Goal: Information Seeking & Learning: Learn about a topic

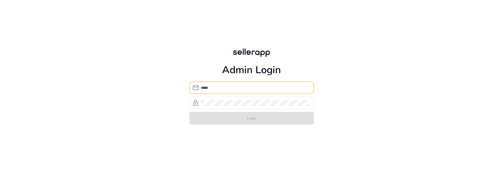
type input "**********"
click at [120, 145] on div "**********" at bounding box center [251, 86] width 503 height 172
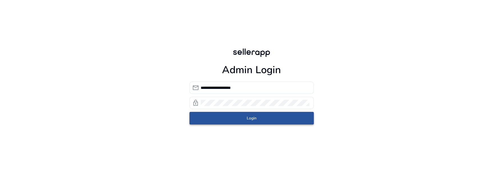
click at [246, 125] on span "submit" at bounding box center [251, 118] width 124 height 13
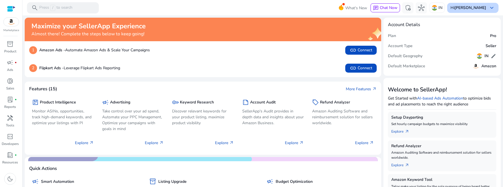
click at [477, 8] on b "[PERSON_NAME]" at bounding box center [470, 7] width 32 height 5
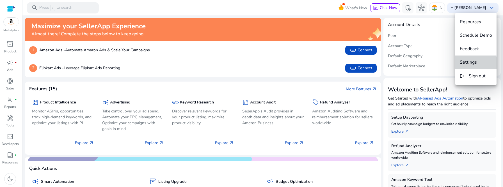
click at [461, 66] on button "Settings" at bounding box center [475, 62] width 41 height 13
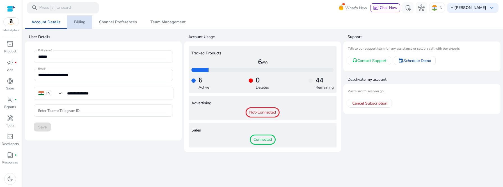
click at [79, 20] on span "Billing" at bounding box center [79, 22] width 11 height 4
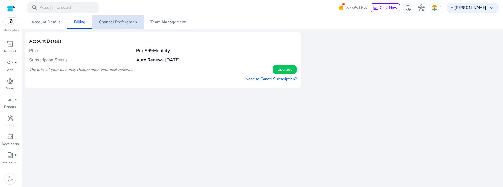
click at [122, 21] on span "Channel Preferences" at bounding box center [118, 22] width 38 height 4
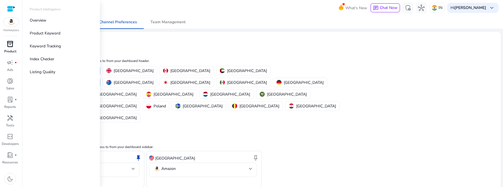
click at [10, 47] on span "inventory_2" at bounding box center [10, 44] width 7 height 7
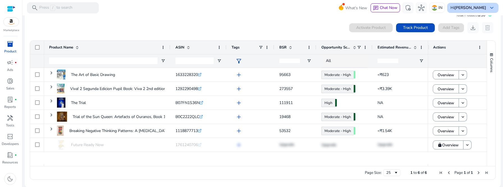
click at [488, 8] on span "keyboard_arrow_down" at bounding box center [491, 7] width 7 height 7
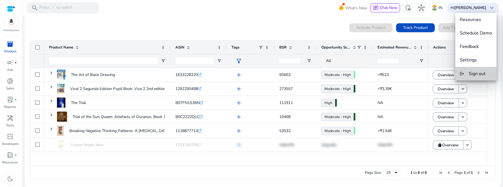
click at [479, 73] on span "Sign out" at bounding box center [476, 74] width 17 height 6
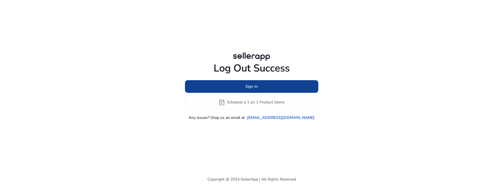
click at [249, 85] on span "Sign In" at bounding box center [251, 87] width 12 height 6
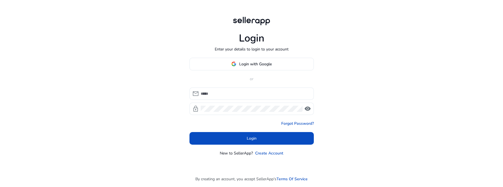
type input "**********"
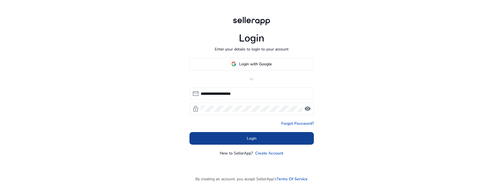
click at [245, 141] on span at bounding box center [251, 138] width 124 height 13
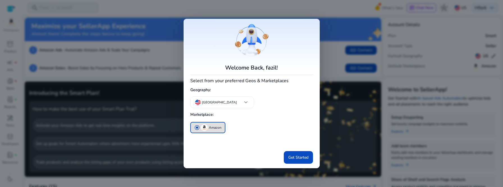
click at [92, 126] on div at bounding box center [251, 93] width 503 height 187
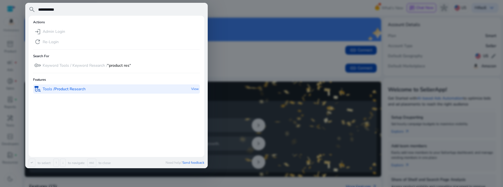
type input "**********"
click at [65, 89] on b "Product Res" at bounding box center [65, 88] width 22 height 5
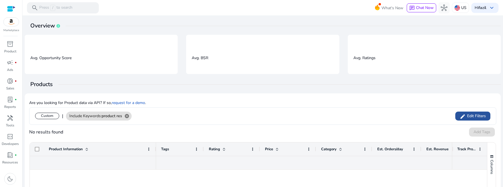
click at [478, 116] on span "Edit Filters" at bounding box center [475, 116] width 20 height 6
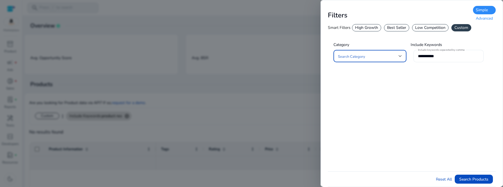
click at [452, 56] on input "**********" at bounding box center [448, 56] width 61 height 6
click at [399, 58] on div at bounding box center [399, 56] width 3 height 7
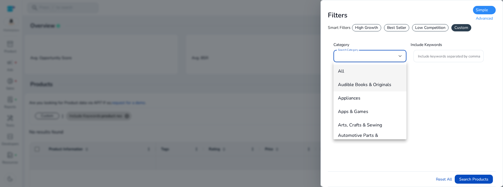
click at [393, 86] on span "Audible Books & Originals" at bounding box center [370, 85] width 64 height 6
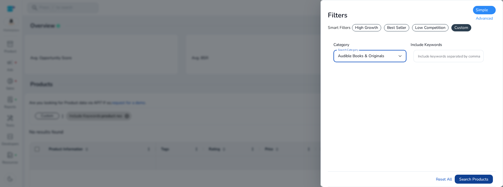
click at [475, 181] on span "Search Products" at bounding box center [473, 179] width 29 height 6
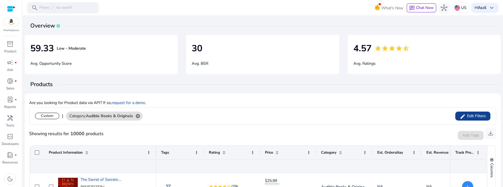
click at [468, 116] on span "Edit Filters" at bounding box center [475, 116] width 20 height 6
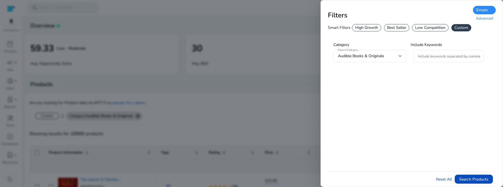
click at [483, 19] on div "Advanced" at bounding box center [484, 18] width 23 height 8
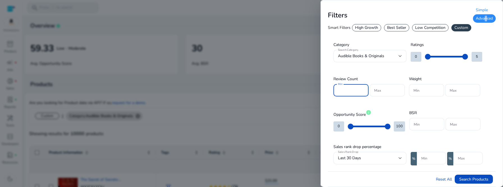
click at [353, 92] on input "Min" at bounding box center [351, 90] width 26 height 6
type input "***"
click at [438, 88] on input "*" at bounding box center [426, 90] width 26 height 6
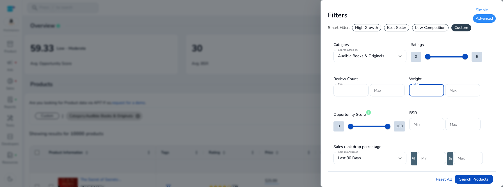
click at [438, 88] on input "*" at bounding box center [426, 90] width 26 height 6
type input "*"
click at [438, 88] on input "*" at bounding box center [426, 90] width 26 height 6
click at [438, 122] on input "*" at bounding box center [426, 124] width 26 height 6
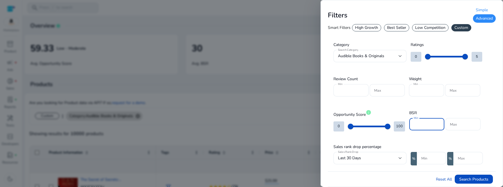
click at [438, 122] on input "*" at bounding box center [426, 124] width 26 height 6
type input "*"
click at [438, 122] on input "*" at bounding box center [426, 124] width 26 height 6
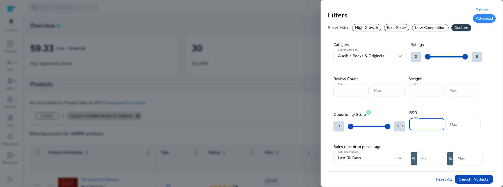
click at [439, 157] on input "*" at bounding box center [431, 158] width 20 height 6
click at [440, 156] on input "***" at bounding box center [431, 158] width 20 height 6
click at [440, 156] on input "**" at bounding box center [431, 158] width 20 height 6
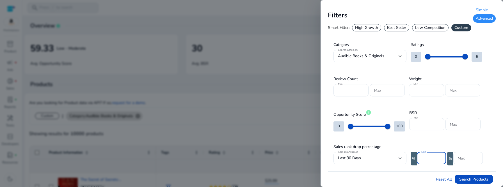
click at [440, 156] on input "*" at bounding box center [431, 158] width 20 height 6
type input "*"
click at [440, 156] on input "*" at bounding box center [431, 158] width 20 height 6
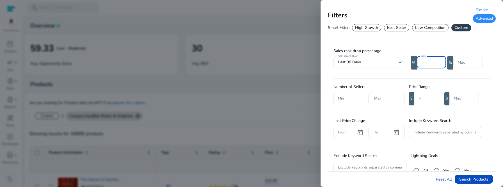
scroll to position [98, 0]
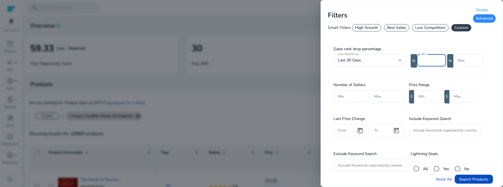
type input "*"
click at [361, 93] on input "*" at bounding box center [351, 96] width 26 height 6
type input "*"
click at [438, 95] on input "*" at bounding box center [428, 96] width 20 height 6
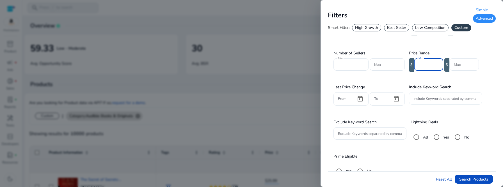
scroll to position [138, 0]
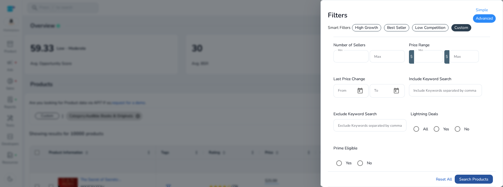
click at [472, 180] on span "Search Products" at bounding box center [473, 179] width 29 height 6
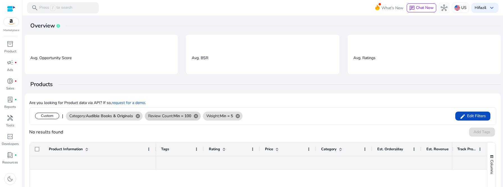
click at [175, 115] on span "Review Count: Min = 100" at bounding box center [169, 116] width 43 height 6
click at [473, 115] on span "Edit Filters" at bounding box center [475, 116] width 20 height 6
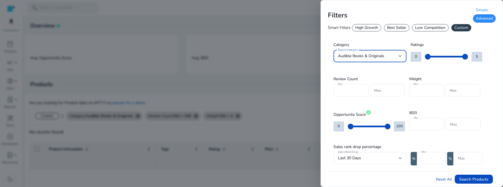
click at [347, 91] on input "***" at bounding box center [351, 90] width 26 height 6
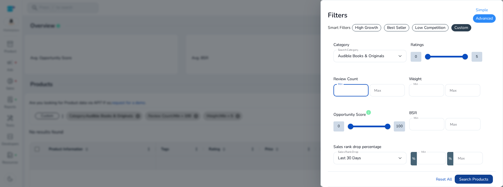
type input "**"
click at [475, 179] on span "Search Products" at bounding box center [473, 179] width 29 height 6
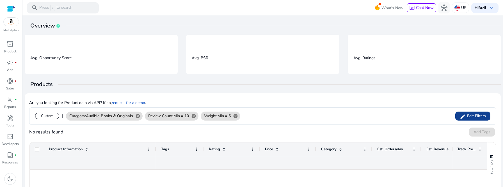
click at [465, 118] on span "Edit Filters" at bounding box center [475, 116] width 20 height 6
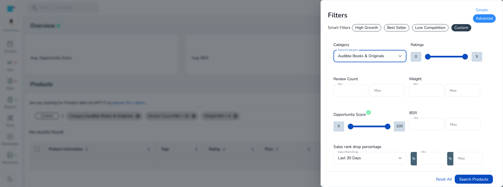
click at [350, 89] on input "**" at bounding box center [351, 90] width 26 height 6
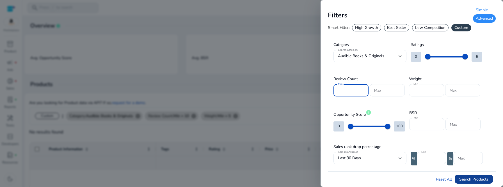
type input "*"
click at [480, 180] on span "Search Products" at bounding box center [473, 179] width 29 height 6
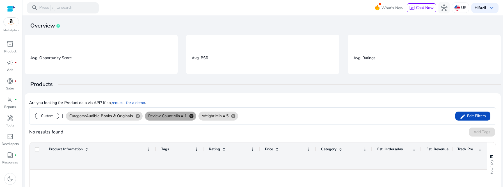
click at [195, 115] on mat-icon "cancel" at bounding box center [192, 116] width 10 height 5
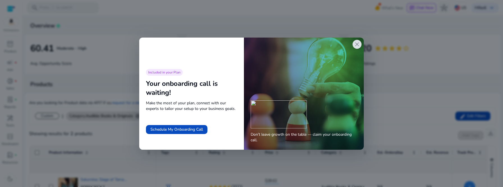
click at [355, 46] on span "close" at bounding box center [356, 44] width 7 height 7
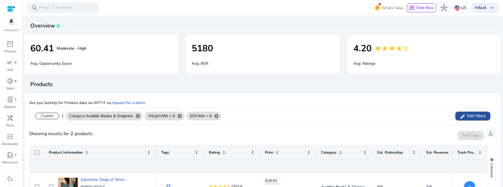
click at [461, 115] on mat-icon "edit" at bounding box center [462, 116] width 6 height 9
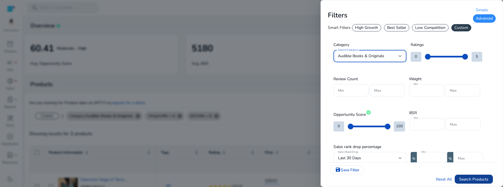
click at [467, 176] on span "submit" at bounding box center [473, 178] width 38 height 13
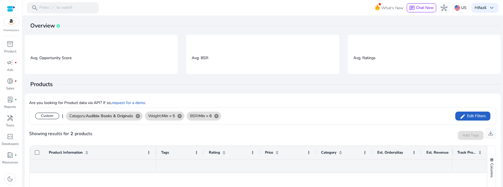
scroll to position [105, 0]
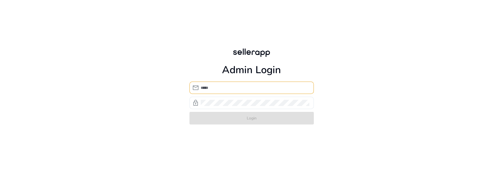
type input "**********"
click at [177, 150] on div "**********" at bounding box center [251, 86] width 503 height 172
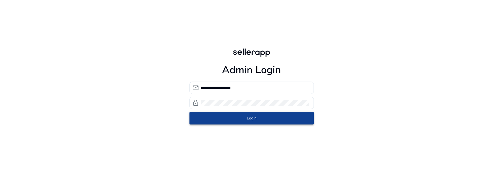
click at [252, 119] on span "Login" at bounding box center [252, 118] width 10 height 6
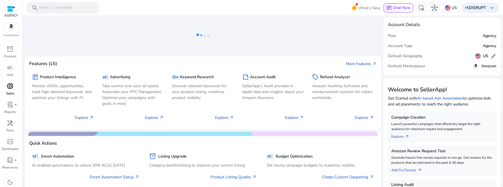
click at [9, 86] on span "donut_small" at bounding box center [10, 86] width 7 height 7
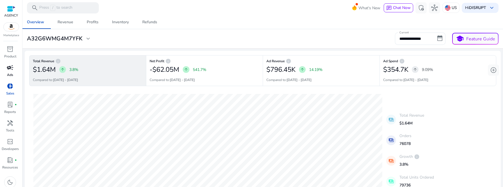
click at [7, 68] on span "campaign" at bounding box center [10, 67] width 7 height 7
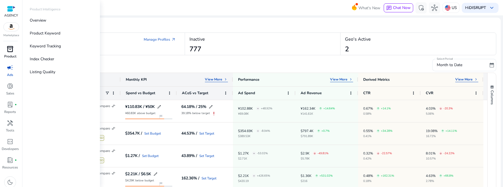
click at [11, 51] on span "inventory_2" at bounding box center [10, 49] width 7 height 7
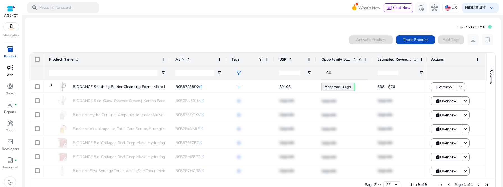
click at [10, 71] on span "campaign" at bounding box center [10, 67] width 7 height 7
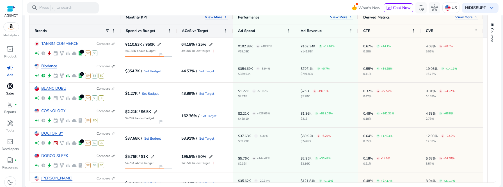
click at [7, 83] on span "donut_small" at bounding box center [10, 86] width 7 height 7
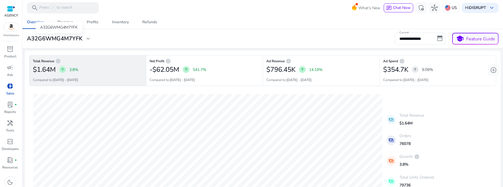
click at [91, 35] on div "A32G6WMG4M7YFK expand_more" at bounding box center [59, 38] width 69 height 7
click at [91, 35] on body "**********" at bounding box center [251, 93] width 503 height 187
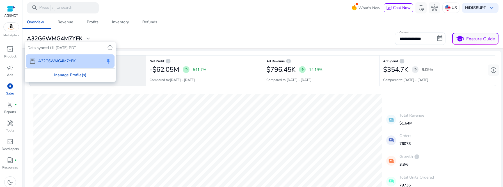
click at [81, 73] on div "Manage Profile(s)" at bounding box center [70, 75] width 90 height 13
